Goal: Book appointment/travel/reservation

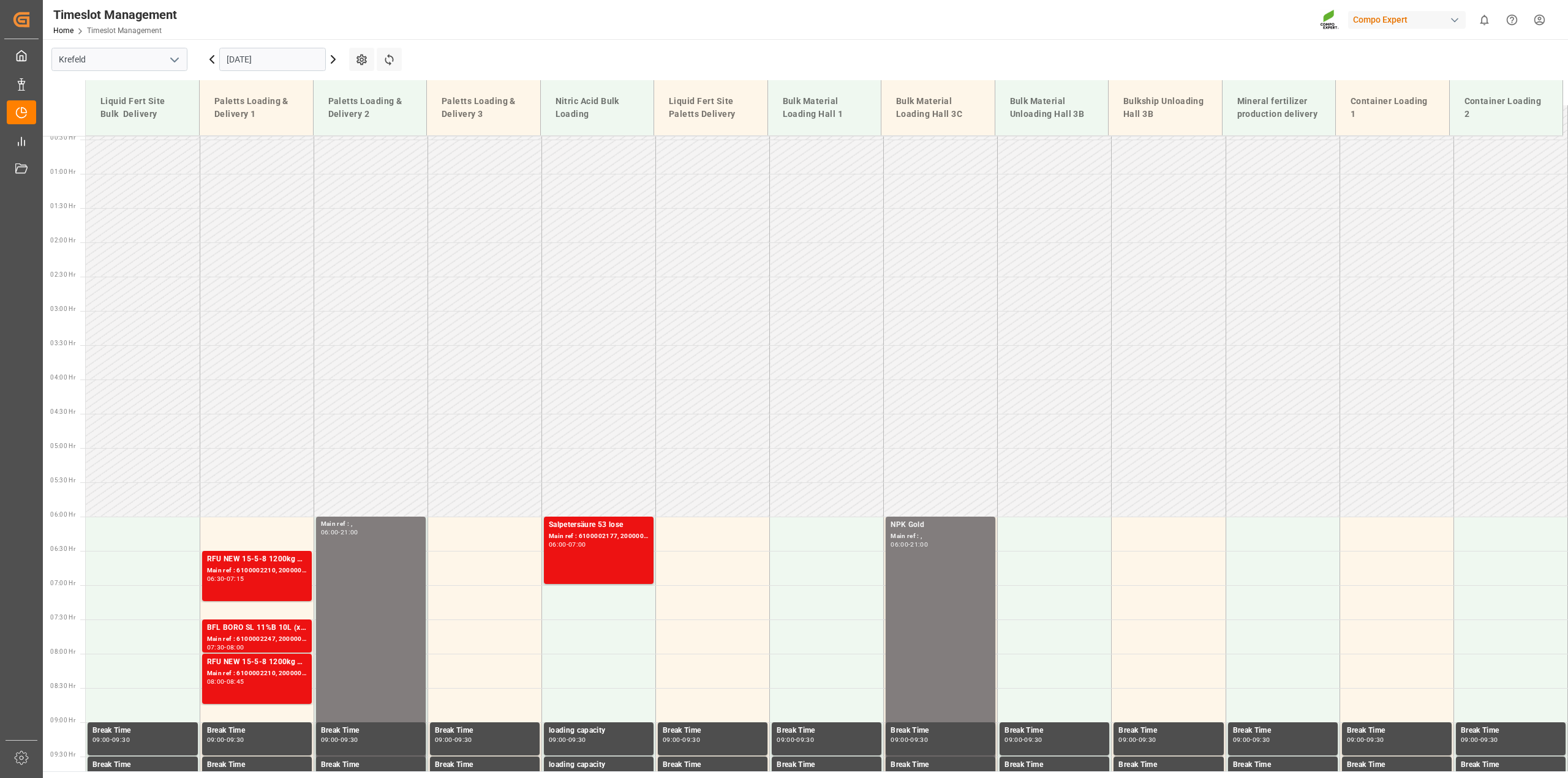
scroll to position [26, 0]
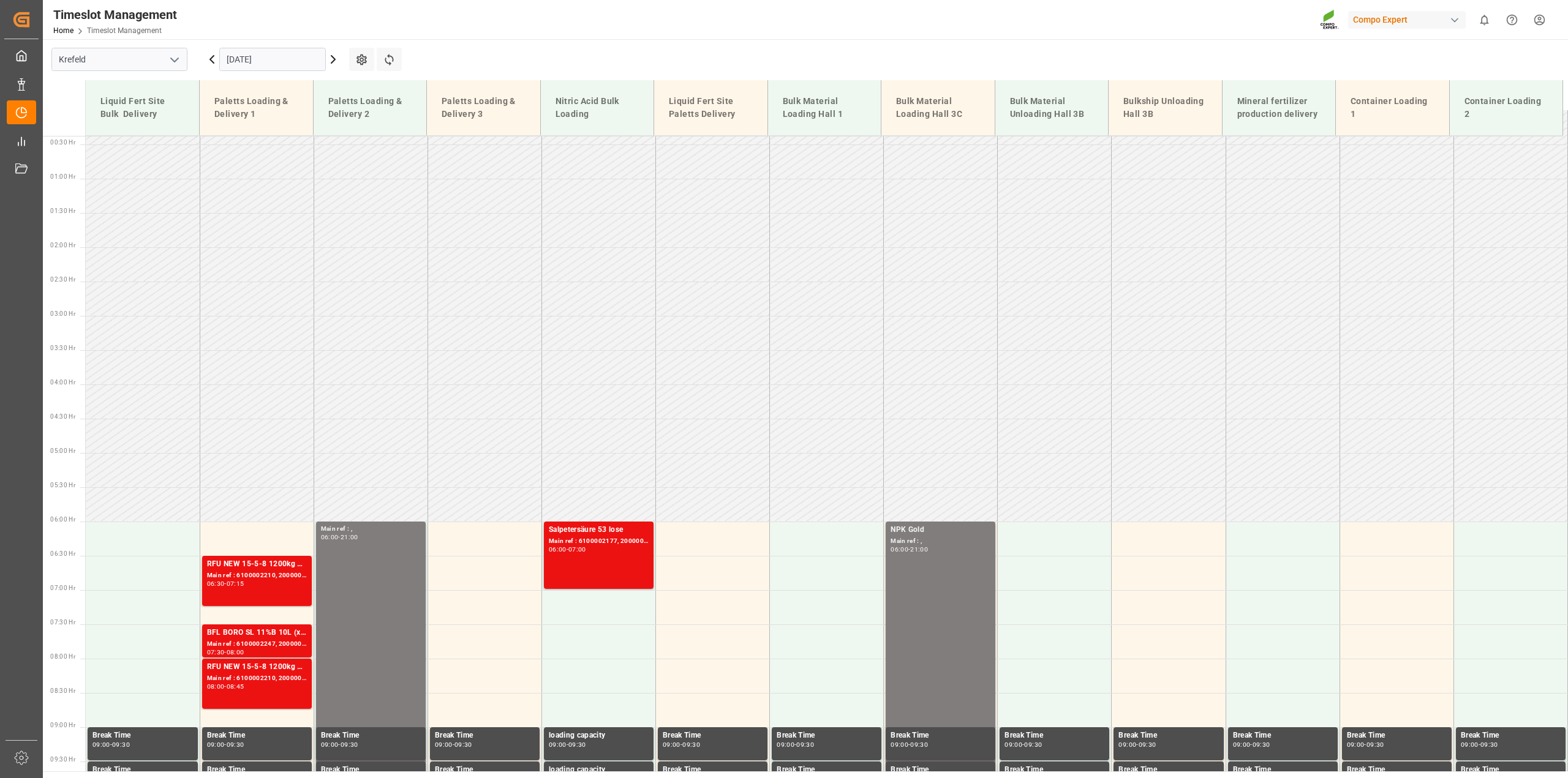
click at [255, 53] on input "[DATE]" at bounding box center [272, 59] width 106 height 24
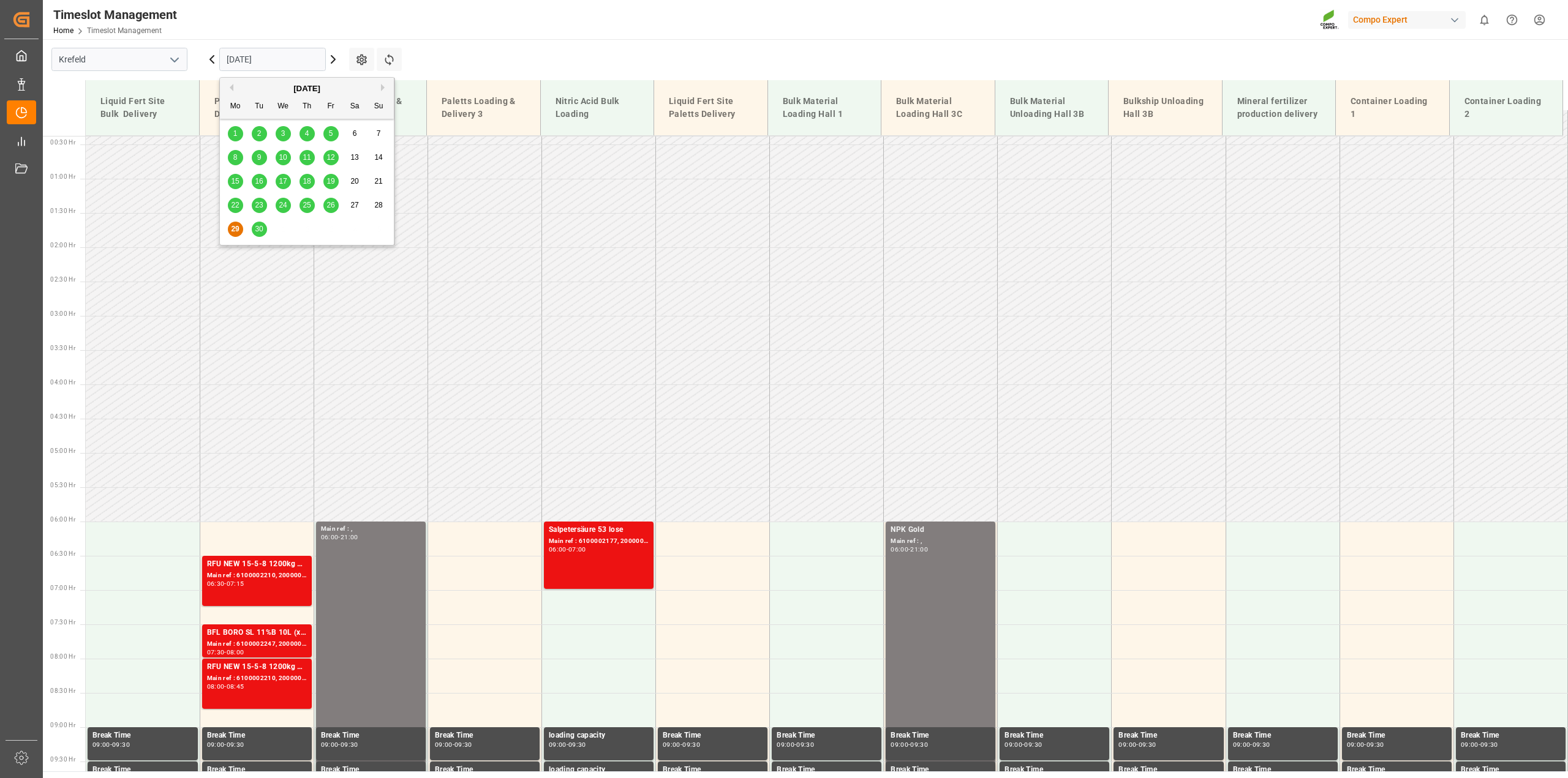
click at [331, 204] on span "26" at bounding box center [330, 205] width 8 height 9
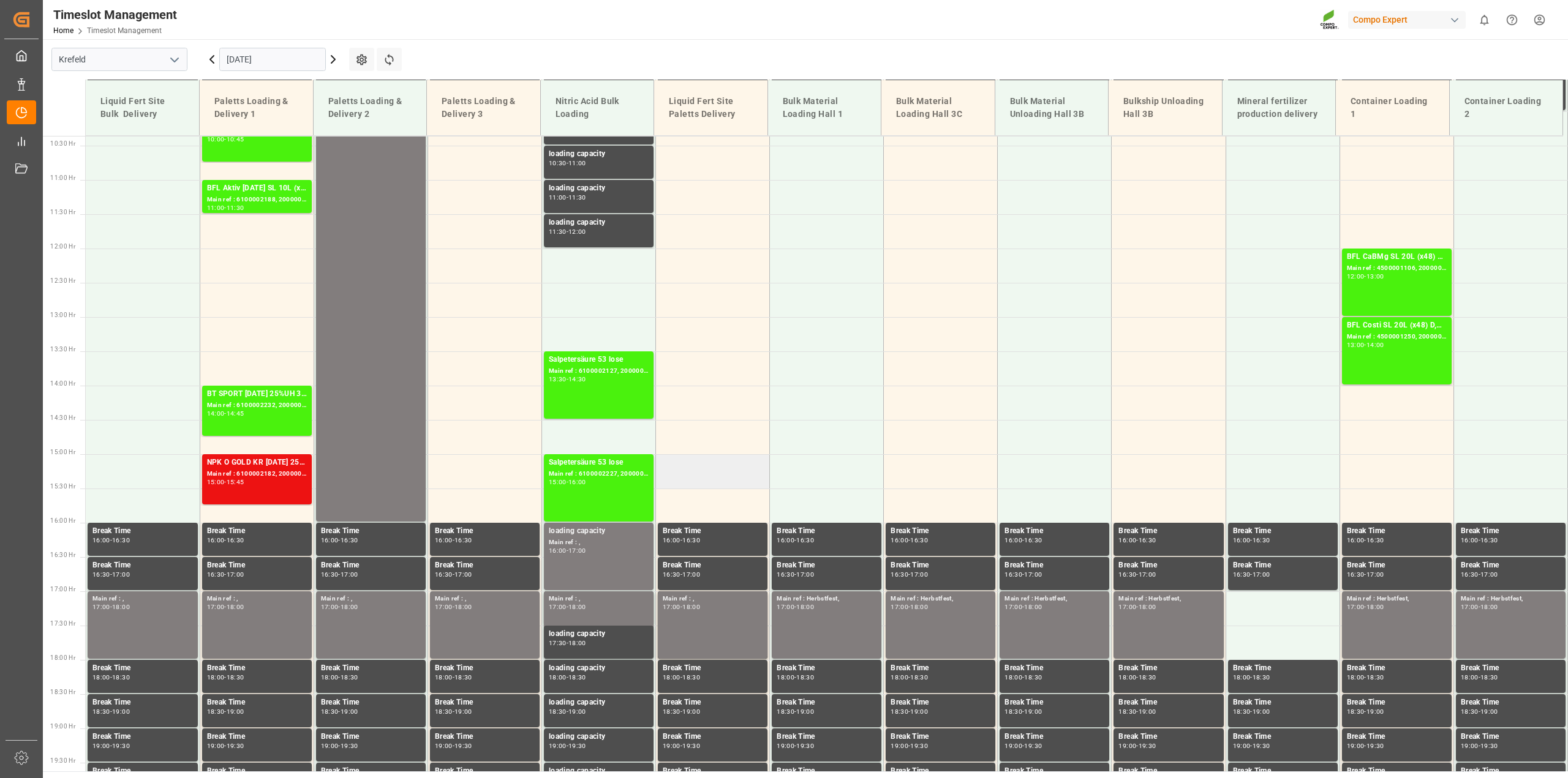
scroll to position [715, 0]
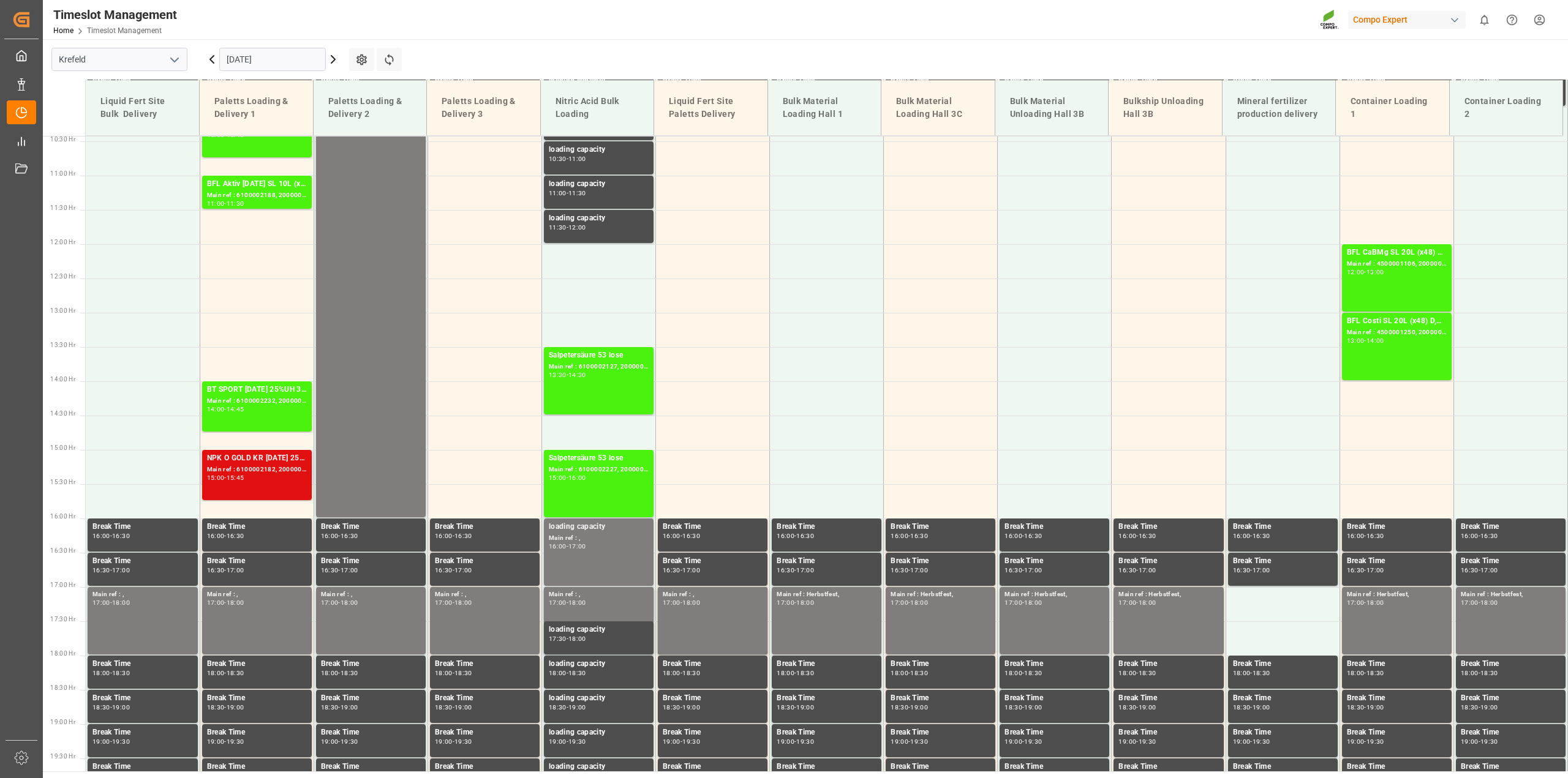
click at [275, 483] on div "NPK O GOLD KR [DATE] 25kg (x60) IT Main ref : 6100002182, 2000001703 15:00 - 15…" at bounding box center [257, 475] width 100 height 46
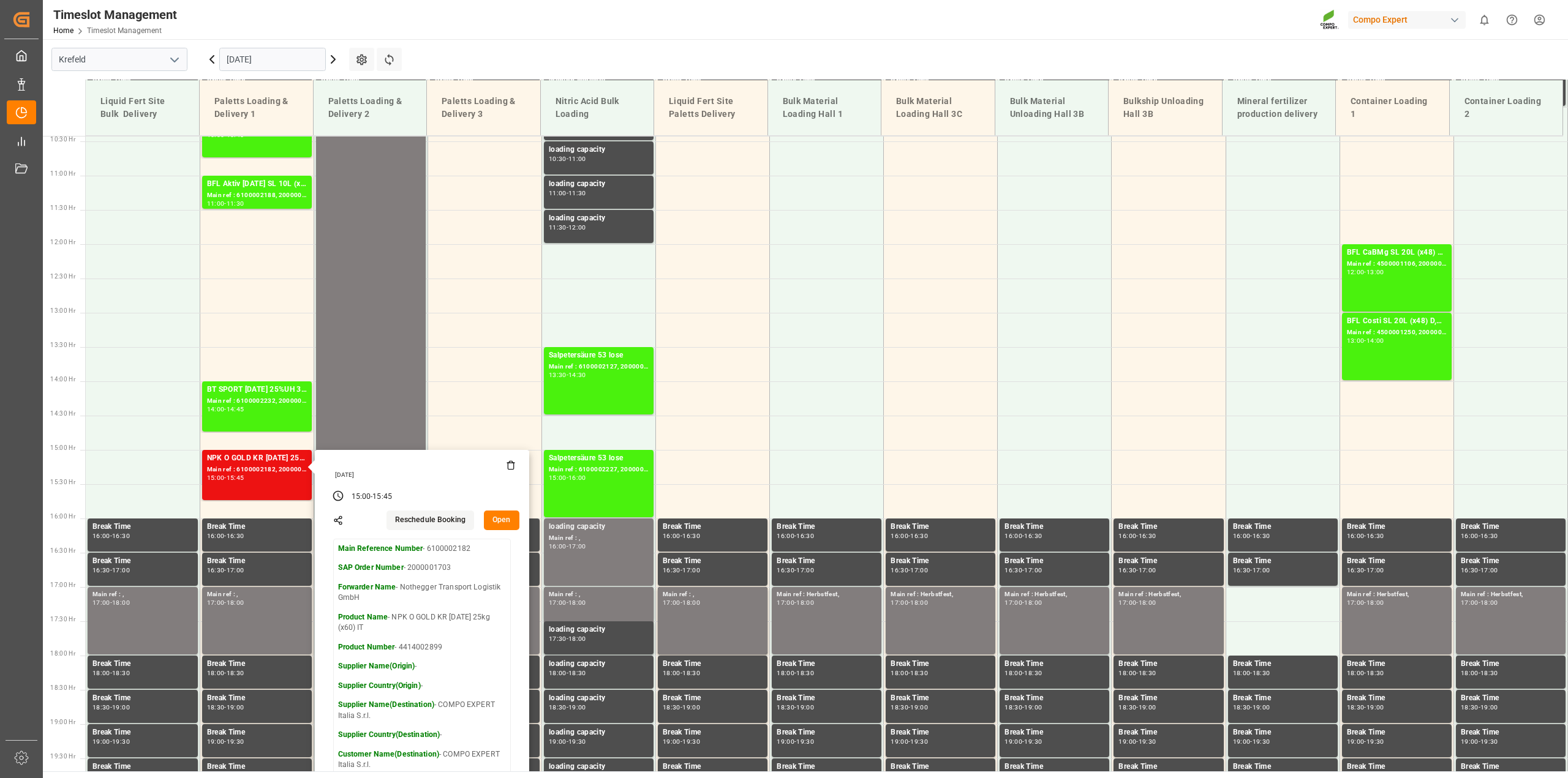
click at [490, 516] on button "Open" at bounding box center [502, 520] width 36 height 19
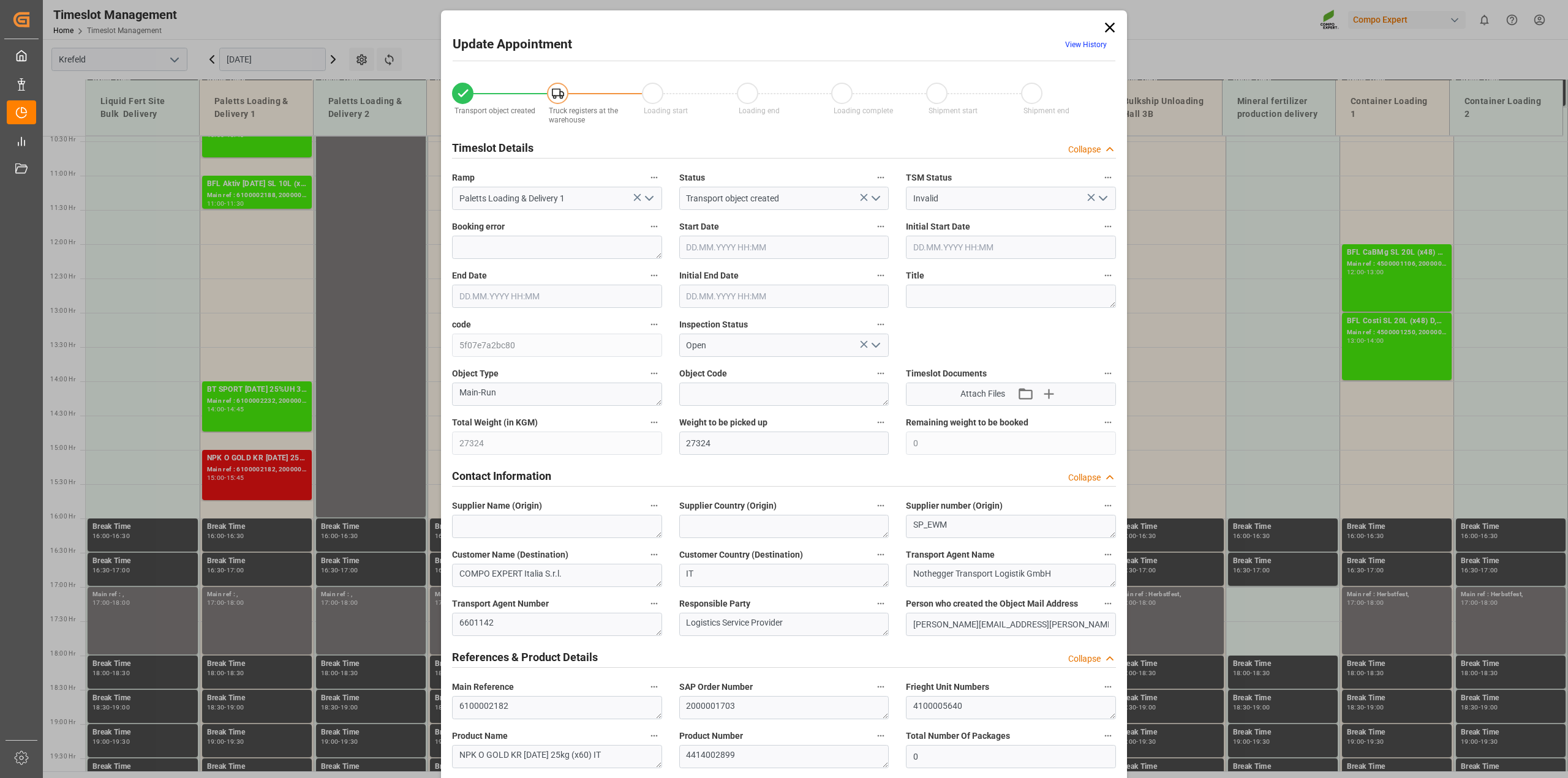
type input "27324"
type input "0"
type input "[DATE] 15:00"
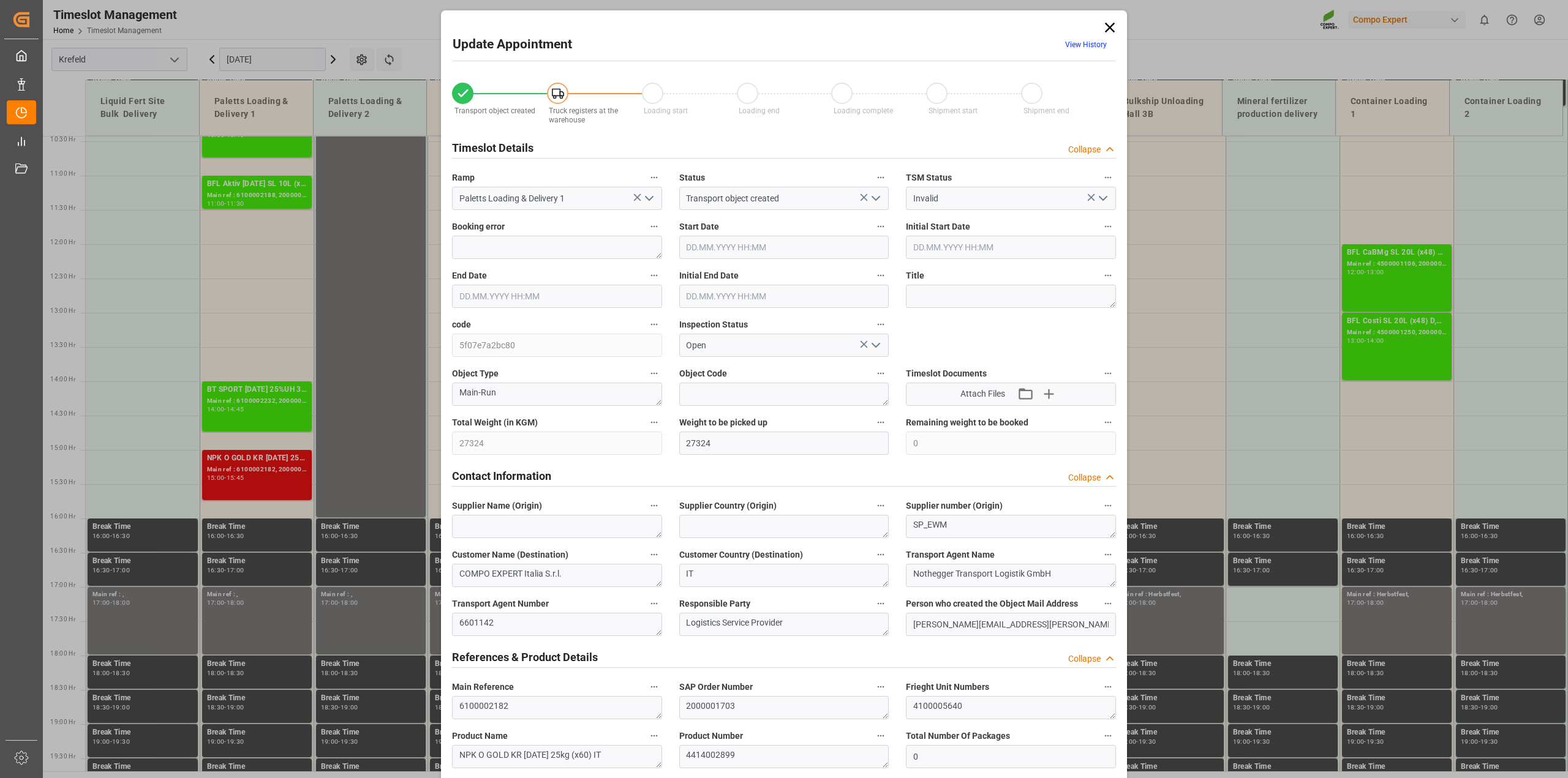
type input "[DATE] 15:30"
type input "[DATE] 15:45"
type input "[DATE] 16:00"
type input "[DATE] 15:16"
type input "[DATE] 14:02"
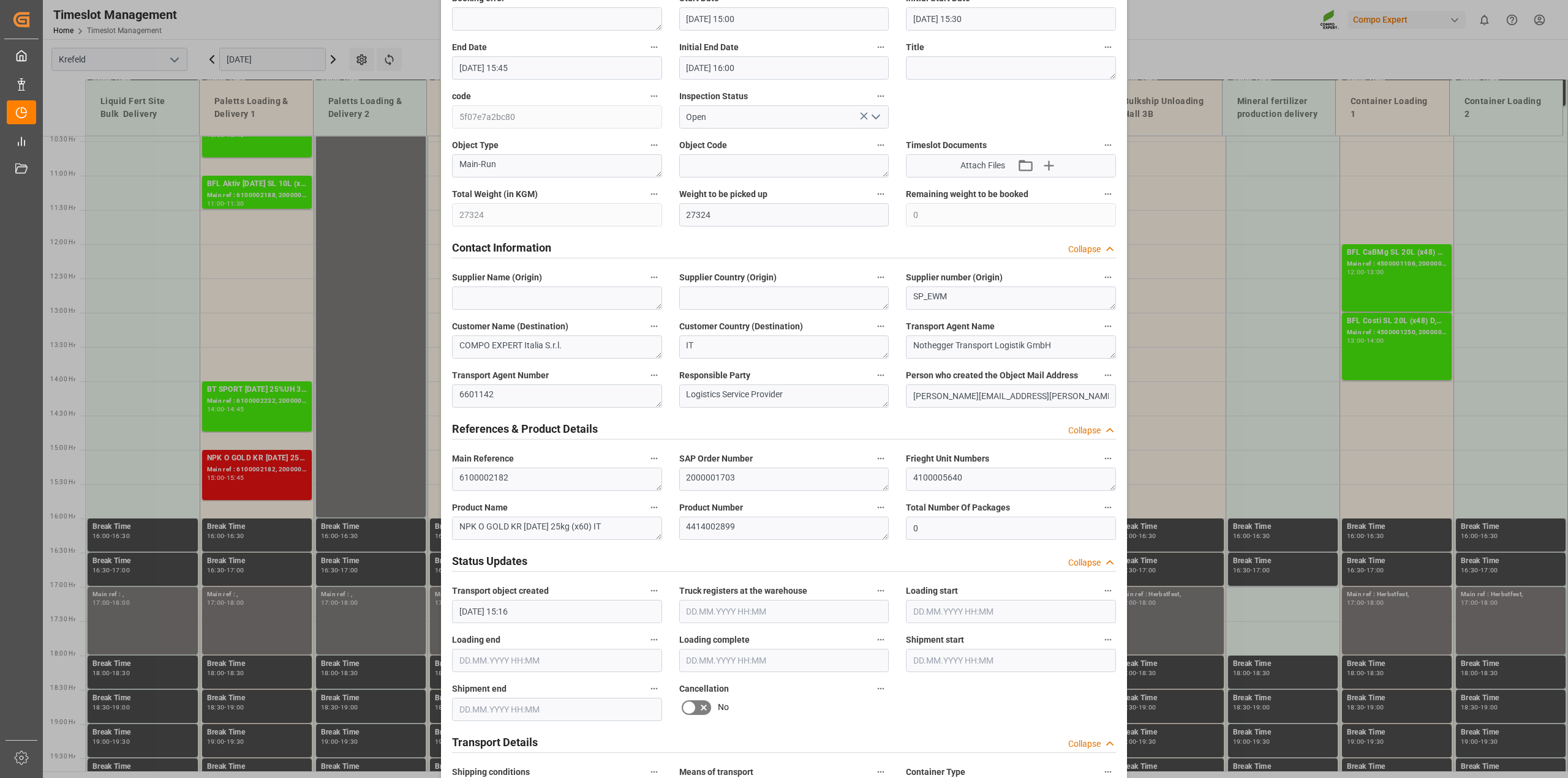
scroll to position [230, 0]
drag, startPoint x: 518, startPoint y: 478, endPoint x: 427, endPoint y: 479, distance: 91.0
click at [427, 479] on div "Update Appointment View History Transport object created Truck registers at the…" at bounding box center [784, 389] width 1568 height 778
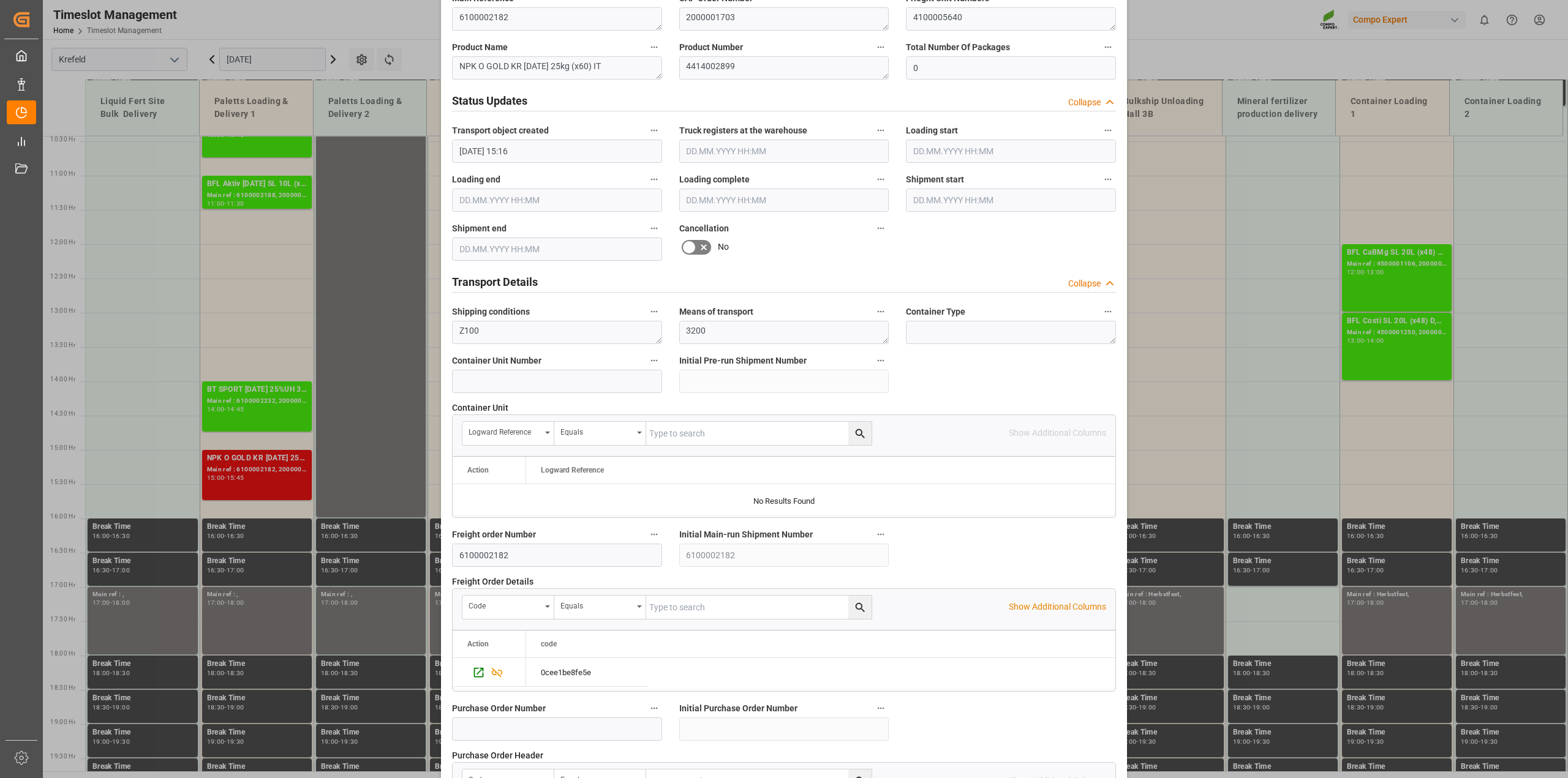
click at [693, 242] on label at bounding box center [696, 247] width 34 height 19
click at [0, 0] on input "checkbox" at bounding box center [0, 0] width 0 height 0
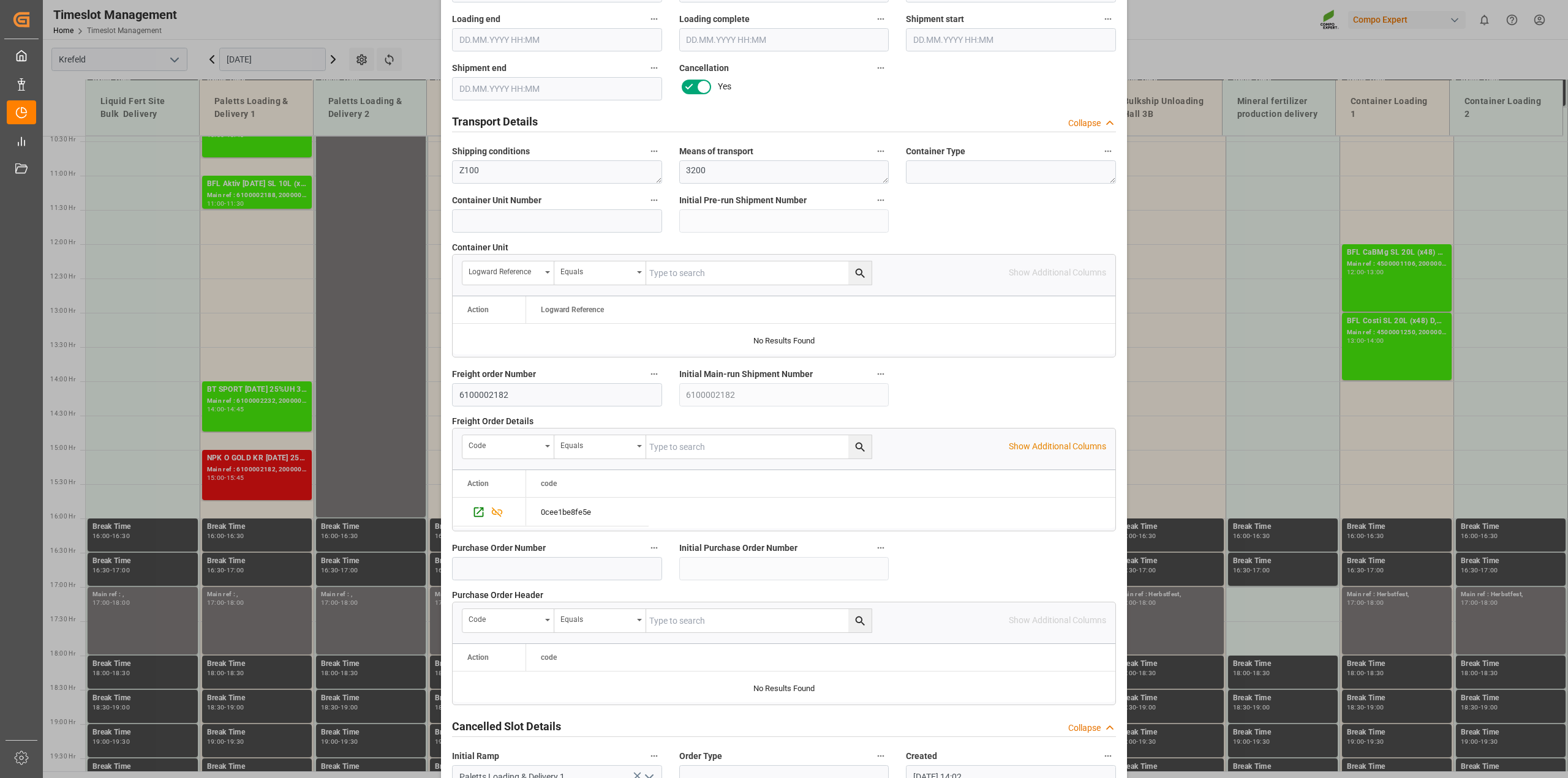
scroll to position [923, 0]
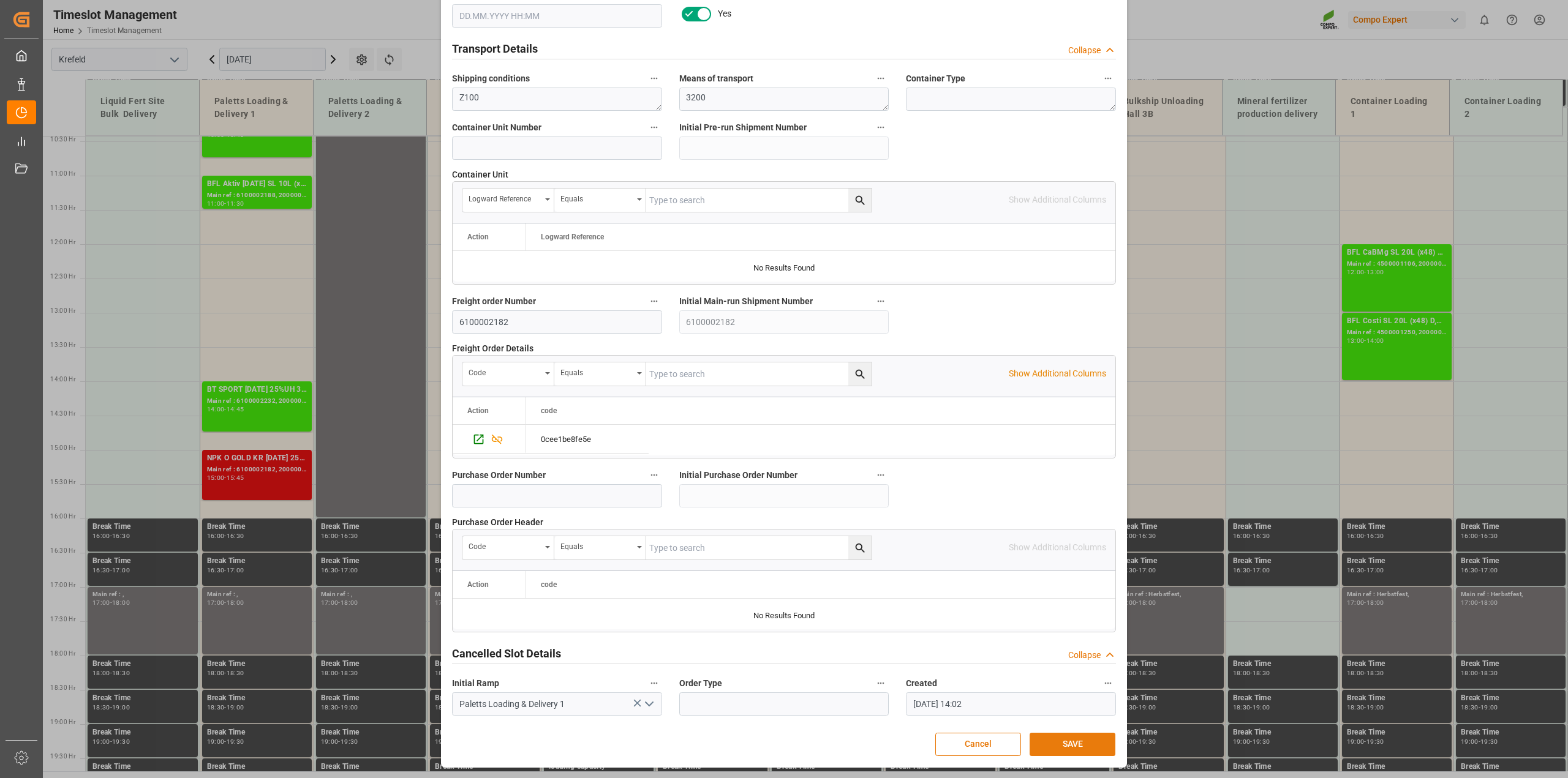
click at [857, 560] on button "SAVE" at bounding box center [1072, 744] width 86 height 24
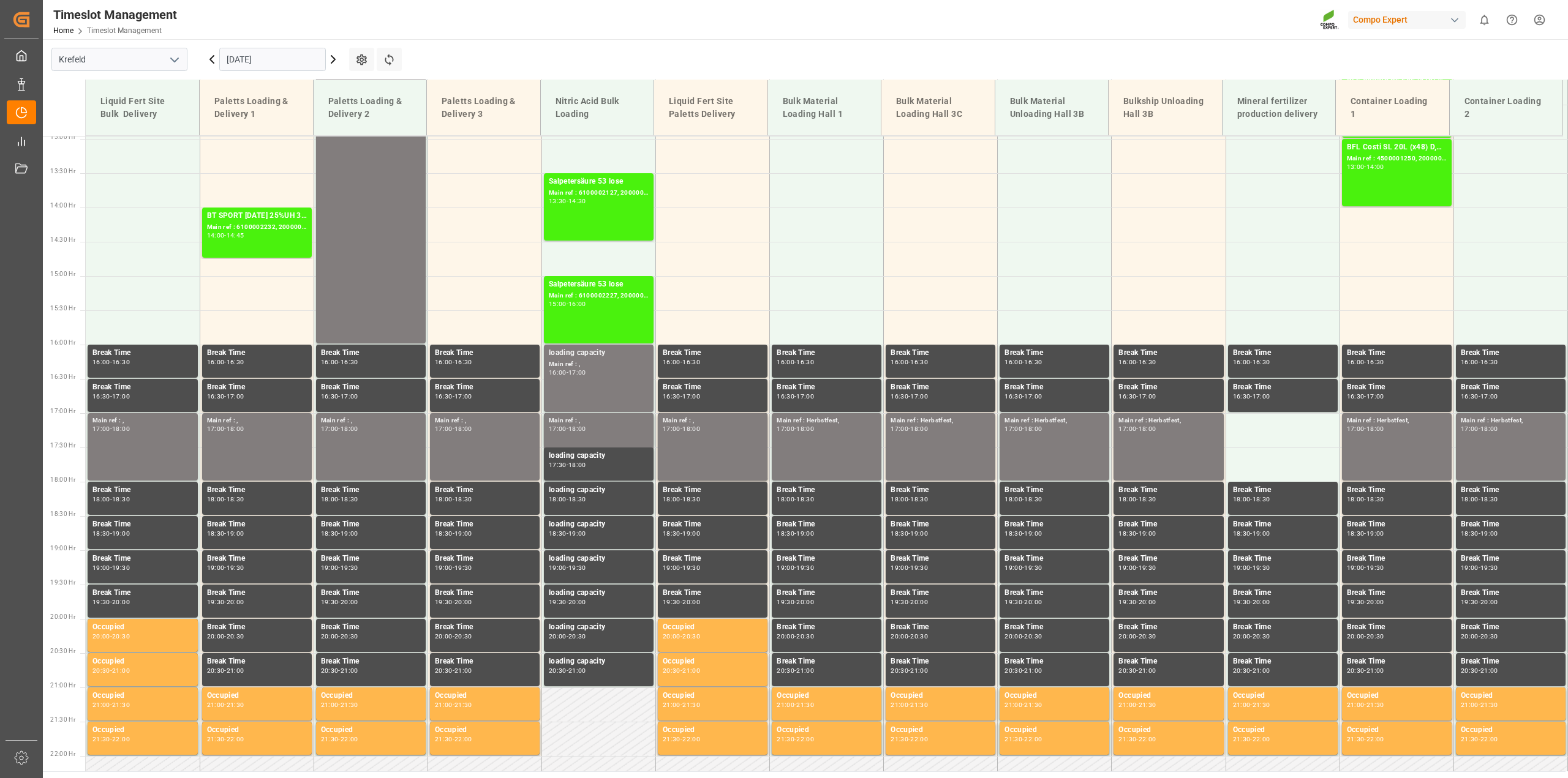
scroll to position [429, 0]
